Goal: Information Seeking & Learning: Learn about a topic

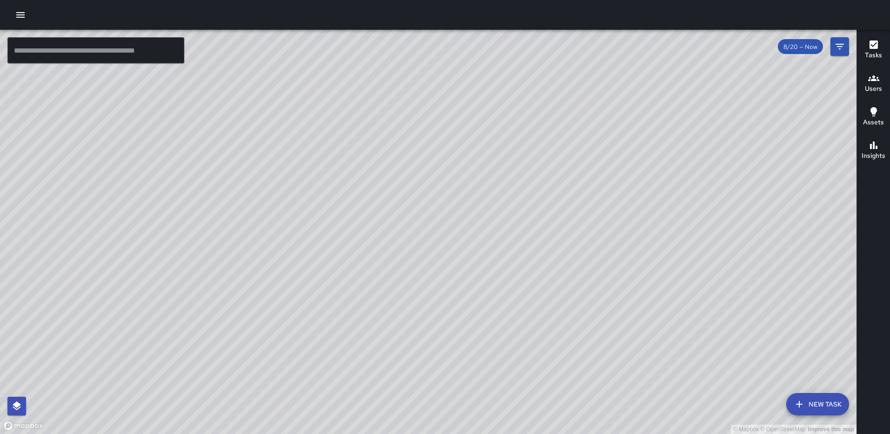
drag, startPoint x: 502, startPoint y: 223, endPoint x: 413, endPoint y: 224, distance: 88.5
click at [413, 224] on div "© Mapbox © OpenStreetMap Improve this map" at bounding box center [428, 232] width 857 height 404
click at [25, 13] on icon "button" at bounding box center [20, 14] width 11 height 11
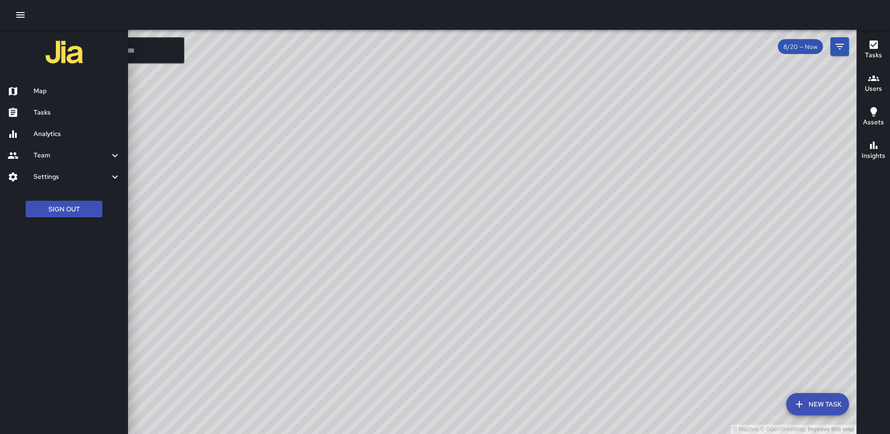
click at [47, 106] on link "Tasks" at bounding box center [64, 112] width 128 height 21
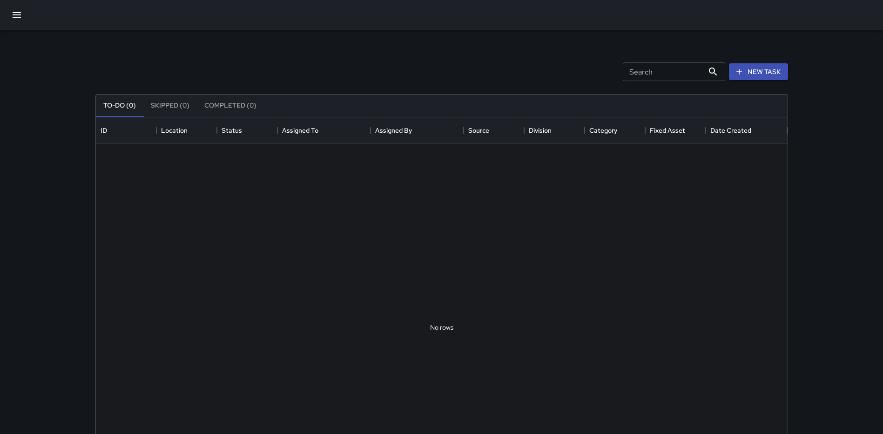
scroll to position [387, 685]
click at [13, 13] on icon "button" at bounding box center [16, 14] width 11 height 11
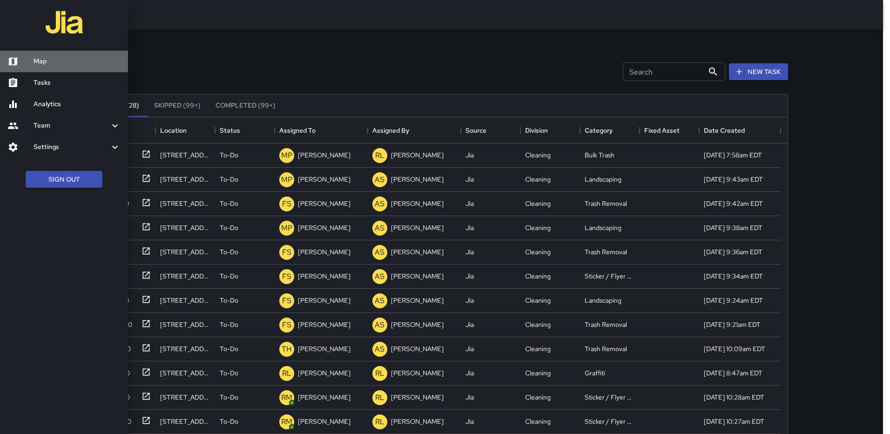
click at [41, 65] on h6 "Map" at bounding box center [77, 61] width 87 height 10
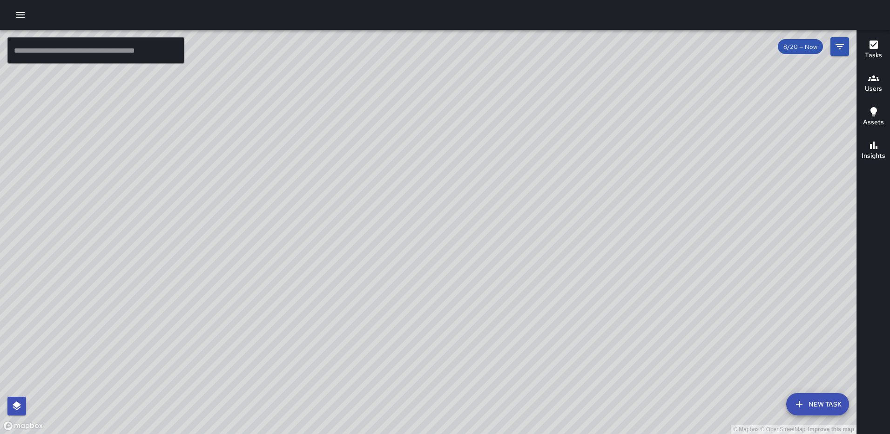
drag, startPoint x: 488, startPoint y: 154, endPoint x: 547, endPoint y: 182, distance: 65.8
click at [547, 182] on div "© Mapbox © OpenStreetMap Improve this map" at bounding box center [428, 232] width 857 height 404
click at [21, 14] on icon "button" at bounding box center [20, 14] width 11 height 11
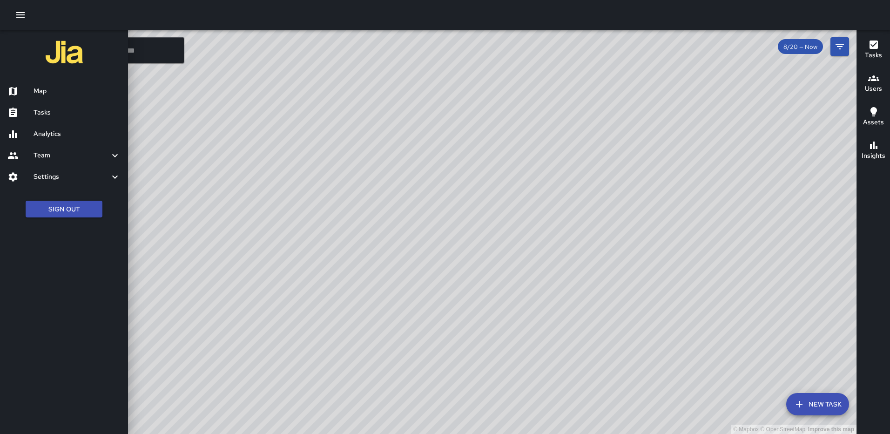
click at [46, 128] on link "Analytics" at bounding box center [64, 133] width 128 height 21
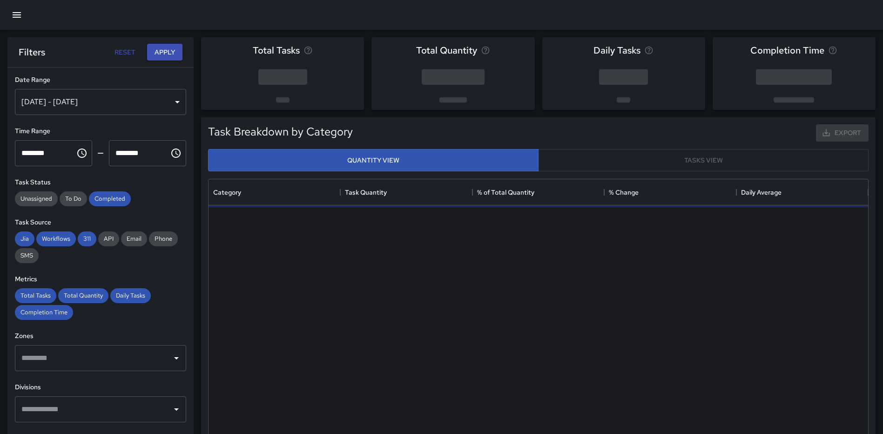
scroll to position [271, 653]
click at [165, 99] on div "[DATE] - [DATE]" at bounding box center [100, 102] width 171 height 26
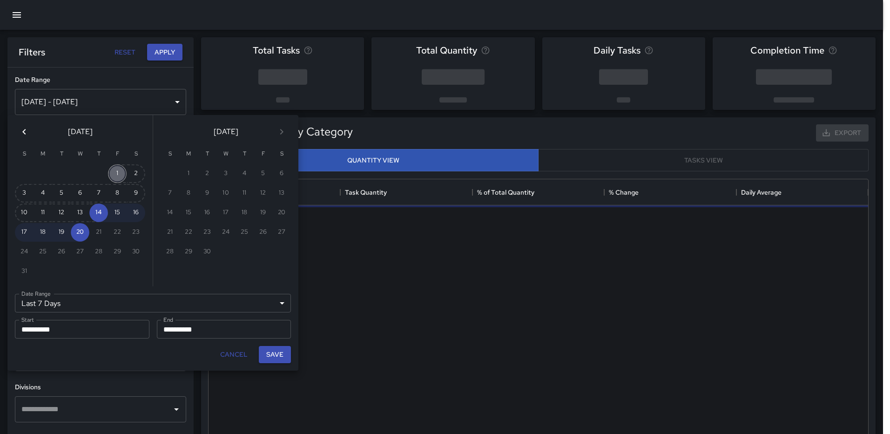
click at [119, 175] on button "1" at bounding box center [117, 173] width 19 height 19
type input "******"
type input "**********"
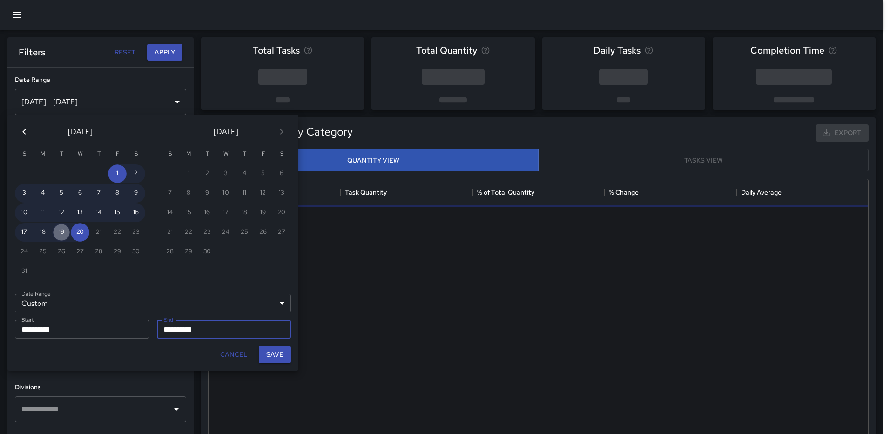
click at [60, 228] on button "19" at bounding box center [61, 232] width 19 height 19
type input "**********"
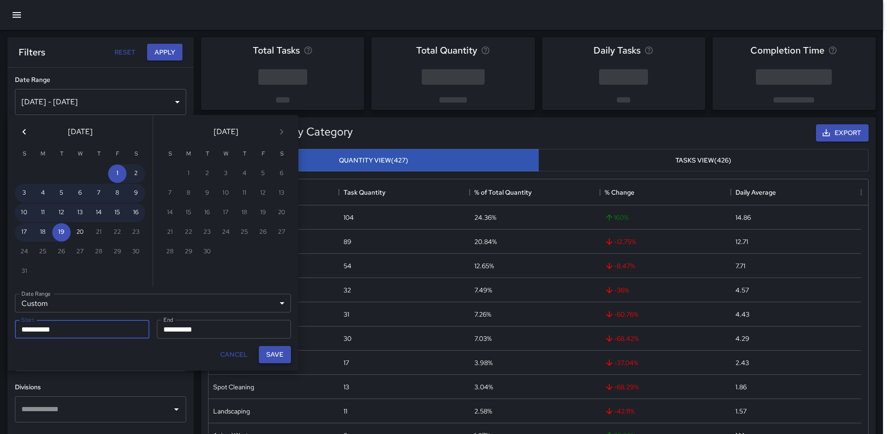
click at [272, 355] on button "Save" at bounding box center [275, 354] width 32 height 17
type input "**********"
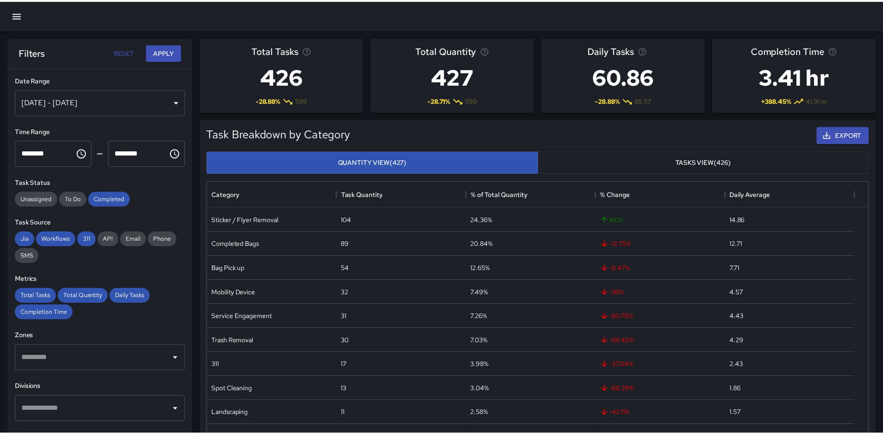
scroll to position [7, 7]
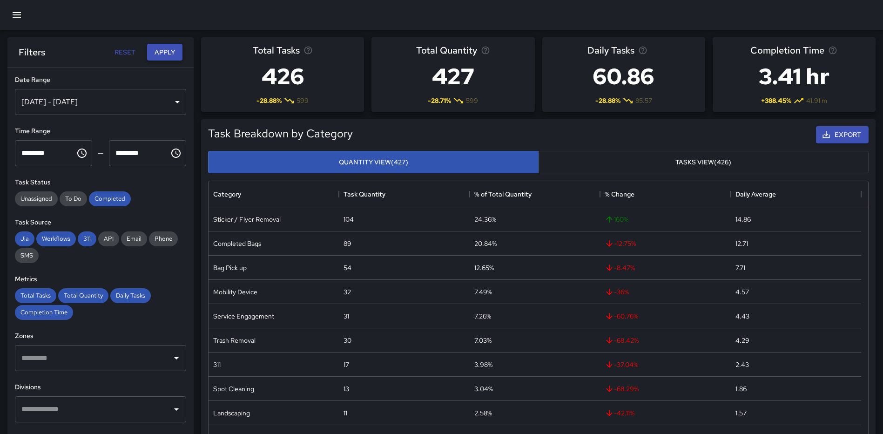
click at [169, 47] on button "Apply" at bounding box center [164, 52] width 35 height 17
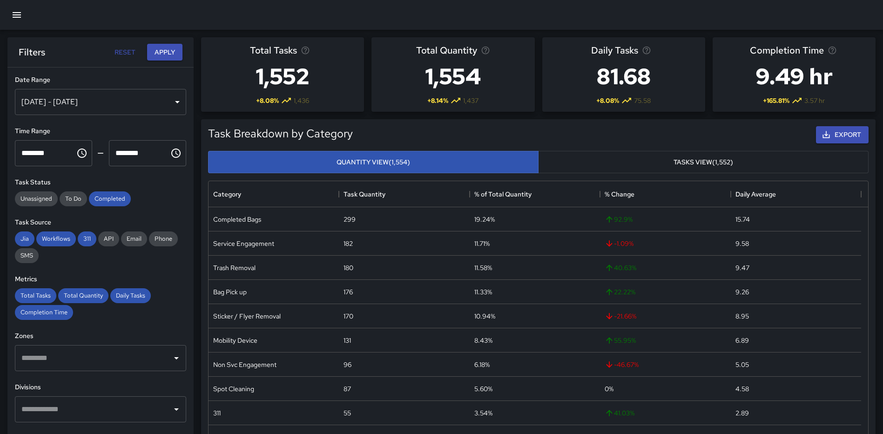
click at [80, 403] on input "text" at bounding box center [93, 409] width 149 height 18
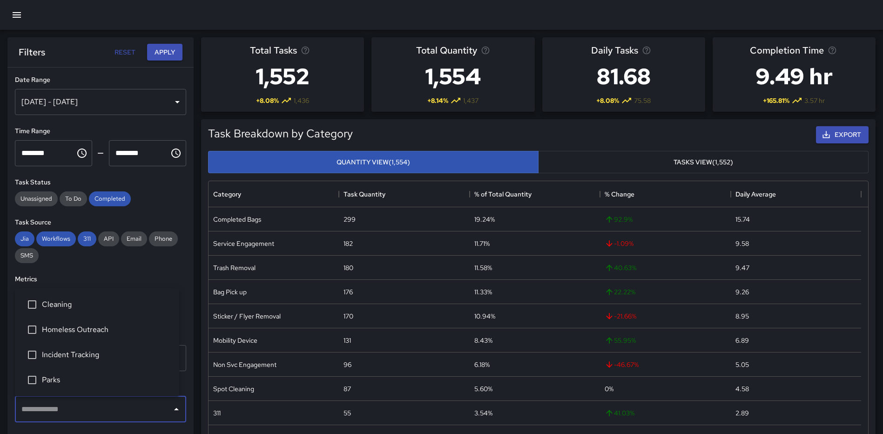
click at [68, 306] on span "Cleaning" at bounding box center [107, 304] width 130 height 11
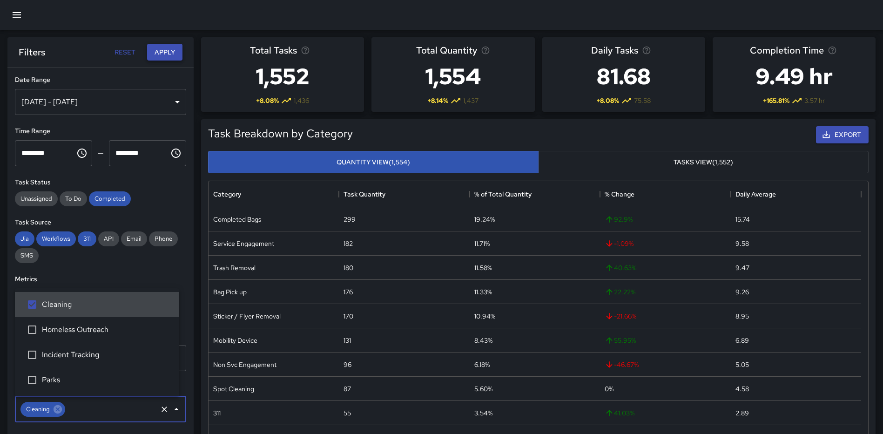
click at [157, 51] on button "Apply" at bounding box center [164, 52] width 35 height 17
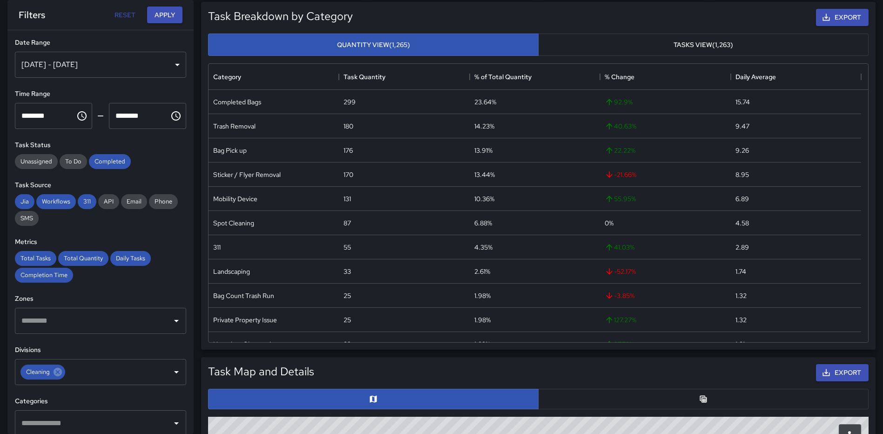
scroll to position [89, 0]
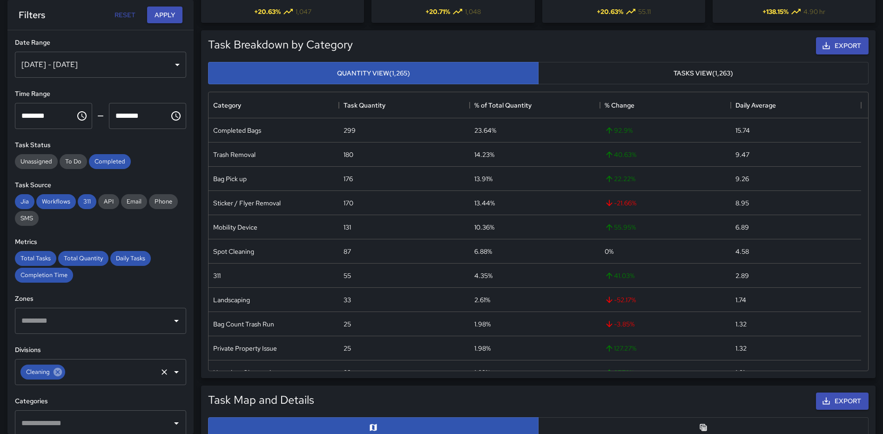
click at [58, 372] on icon at bounding box center [58, 372] width 10 height 10
click at [174, 371] on icon "Open" at bounding box center [176, 372] width 5 height 2
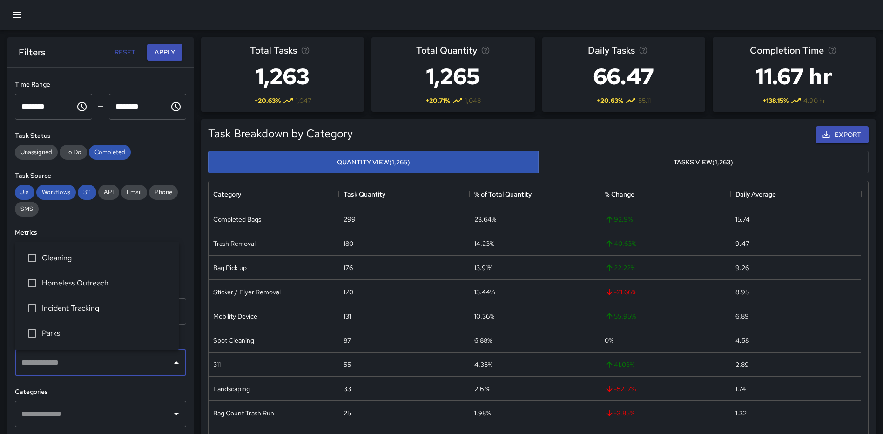
scroll to position [47, 0]
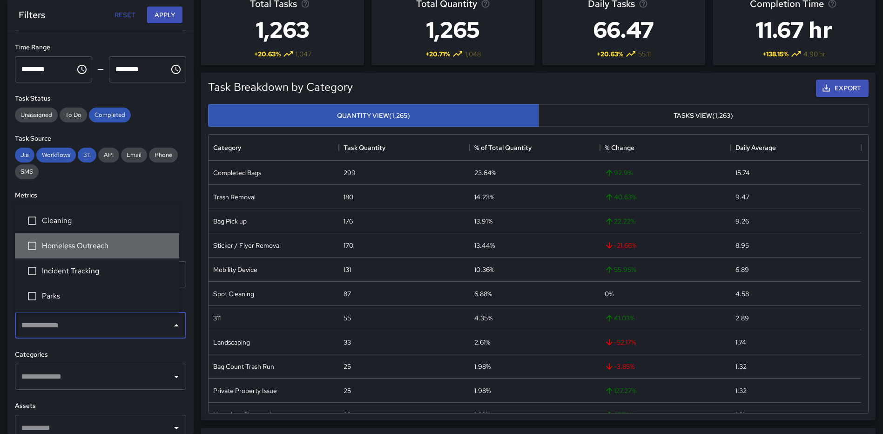
click at [91, 249] on span "Homeless Outreach" at bounding box center [107, 245] width 130 height 11
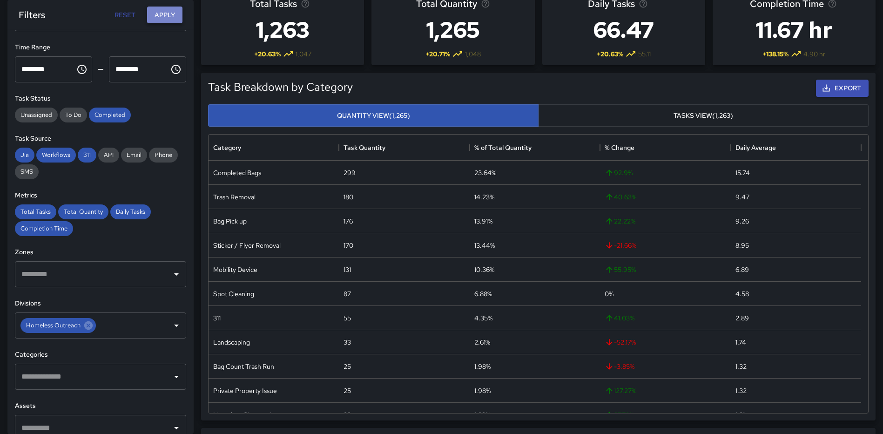
click at [163, 13] on button "Apply" at bounding box center [164, 15] width 35 height 17
